Goal: Information Seeking & Learning: Learn about a topic

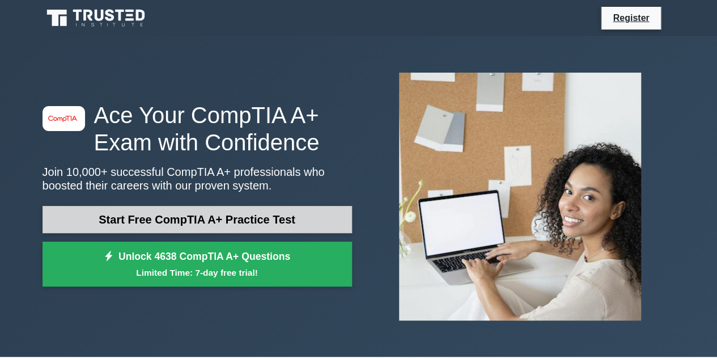
click at [153, 212] on link "Start Free CompTIA A+ Practice Test" at bounding box center [196, 219] width 309 height 27
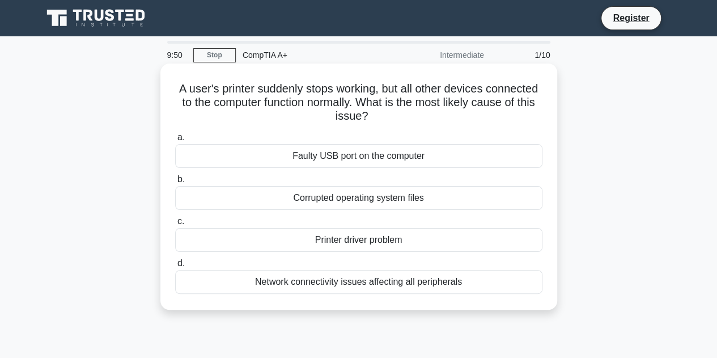
click at [346, 237] on div "Printer driver problem" at bounding box center [358, 240] width 367 height 24
click at [175, 225] on input "c. Printer driver problem" at bounding box center [175, 221] width 0 height 7
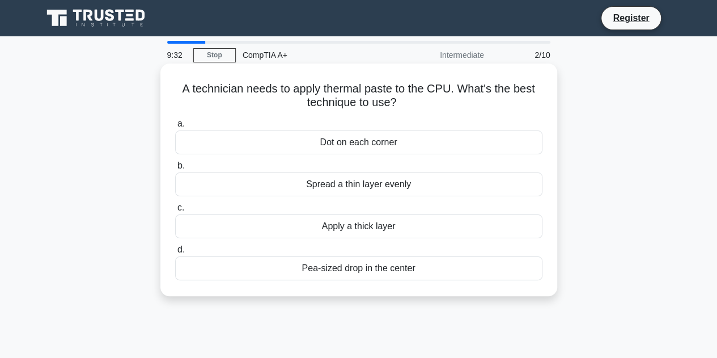
click at [399, 274] on div "Pea-sized drop in the center" at bounding box center [358, 268] width 367 height 24
click at [175, 253] on input "d. Pea-sized drop in the center" at bounding box center [175, 249] width 0 height 7
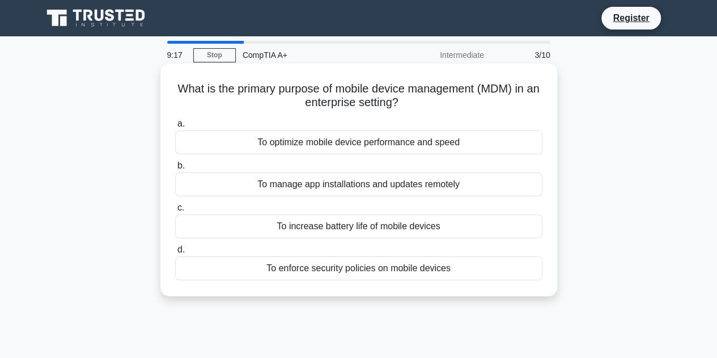
click at [375, 269] on div "To enforce security policies on mobile devices" at bounding box center [358, 268] width 367 height 24
click at [175, 253] on input "d. To enforce security policies on mobile devices" at bounding box center [175, 249] width 0 height 7
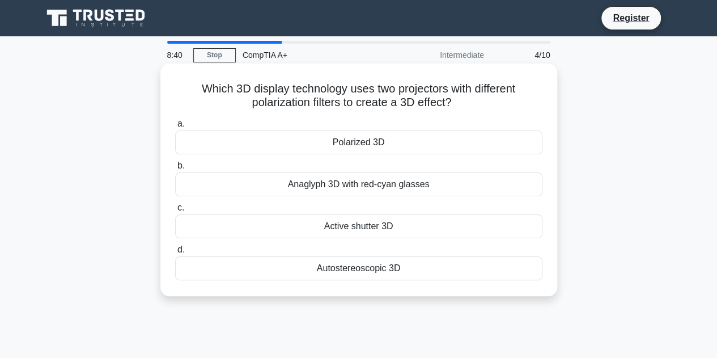
click at [325, 139] on div "Polarized 3D" at bounding box center [358, 142] width 367 height 24
click at [175, 127] on input "a. Polarized 3D" at bounding box center [175, 123] width 0 height 7
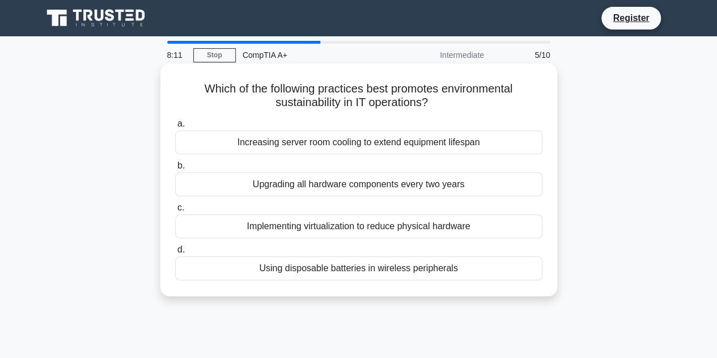
click at [291, 188] on div "Upgrading all hardware components every two years" at bounding box center [358, 184] width 367 height 24
click at [175, 169] on input "b. Upgrading all hardware components every two years" at bounding box center [175, 165] width 0 height 7
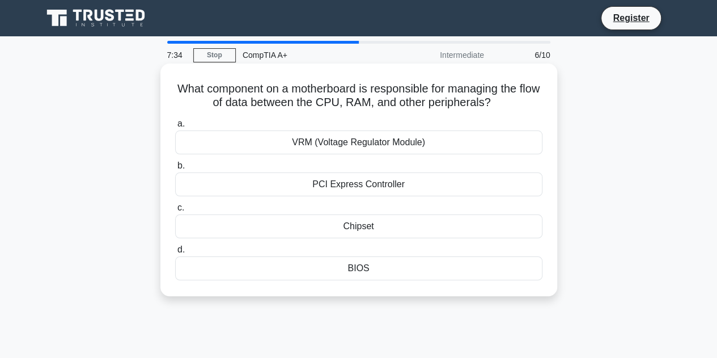
click at [400, 187] on div "PCI Express Controller" at bounding box center [358, 184] width 367 height 24
click at [175, 169] on input "b. PCI Express Controller" at bounding box center [175, 165] width 0 height 7
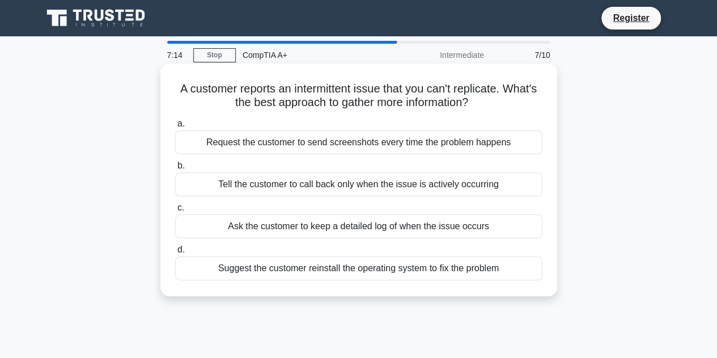
click at [304, 145] on div "Request the customer to send screenshots every time the problem happens" at bounding box center [358, 142] width 367 height 24
click at [175, 127] on input "a. Request the customer to send screenshots every time the problem happens" at bounding box center [175, 123] width 0 height 7
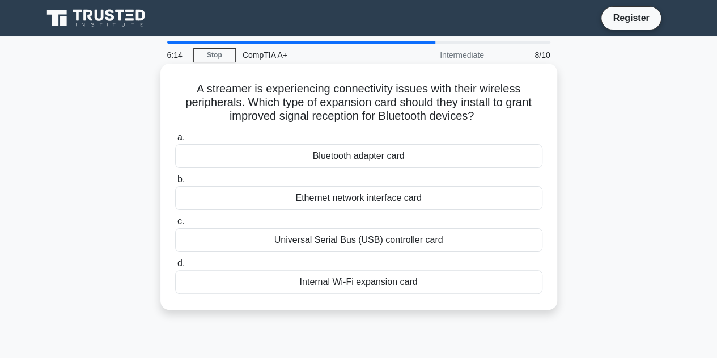
click at [373, 158] on div "Bluetooth adapter card" at bounding box center [358, 156] width 367 height 24
click at [175, 141] on input "a. Bluetooth adapter card" at bounding box center [175, 137] width 0 height 7
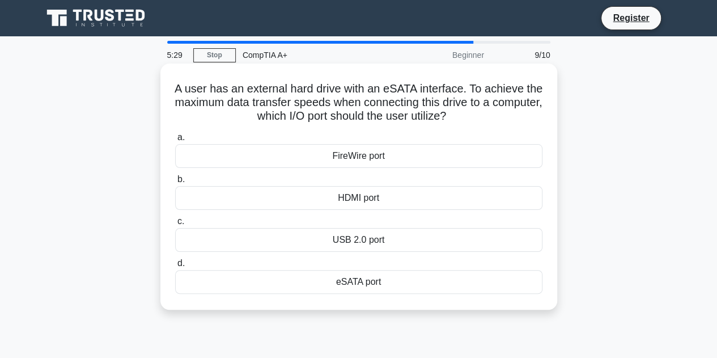
click at [326, 198] on div "HDMI port" at bounding box center [358, 198] width 367 height 24
click at [175, 183] on input "b. HDMI port" at bounding box center [175, 179] width 0 height 7
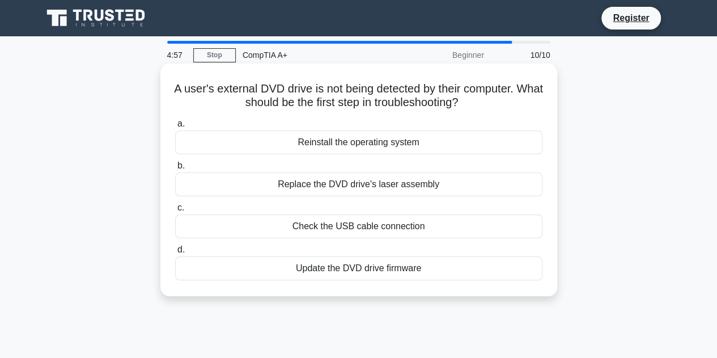
click at [341, 235] on div "Check the USB cable connection" at bounding box center [358, 226] width 367 height 24
click at [175, 211] on input "c. Check the USB cable connection" at bounding box center [175, 207] width 0 height 7
